Goal: Task Accomplishment & Management: Use online tool/utility

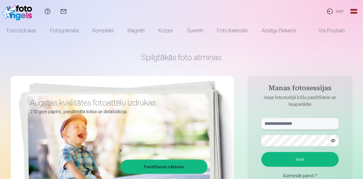
click at [291, 124] on input "text" at bounding box center [299, 123] width 77 height 11
type input "**********"
click at [307, 161] on button "Ieiet" at bounding box center [299, 159] width 77 height 15
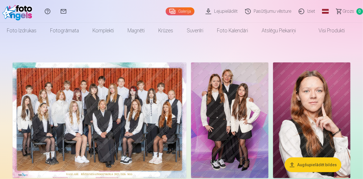
click at [186, 83] on img at bounding box center [100, 121] width 174 height 116
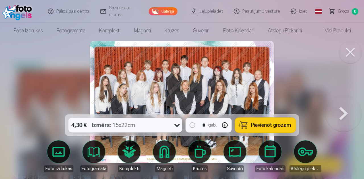
click at [72, 88] on div at bounding box center [182, 89] width 364 height 179
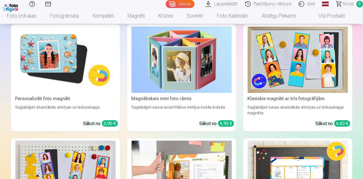
scroll to position [2474, 0]
